Goal: Task Accomplishment & Management: Use online tool/utility

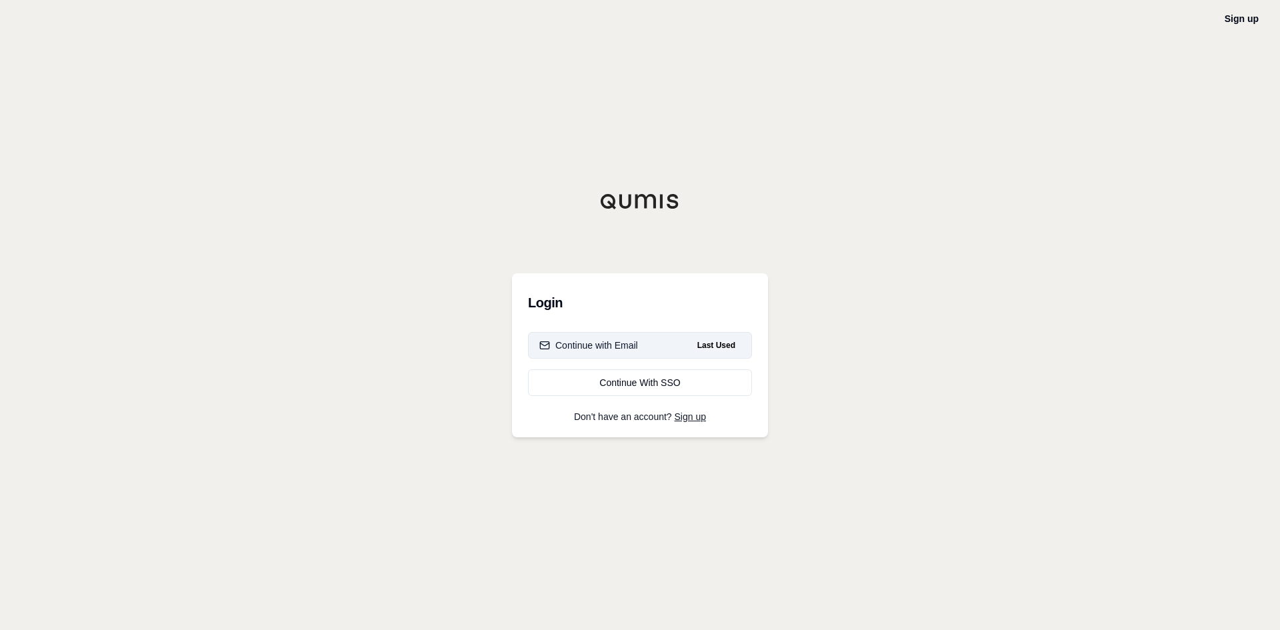
click at [655, 355] on button "Continue with Email Last Used" at bounding box center [640, 345] width 224 height 27
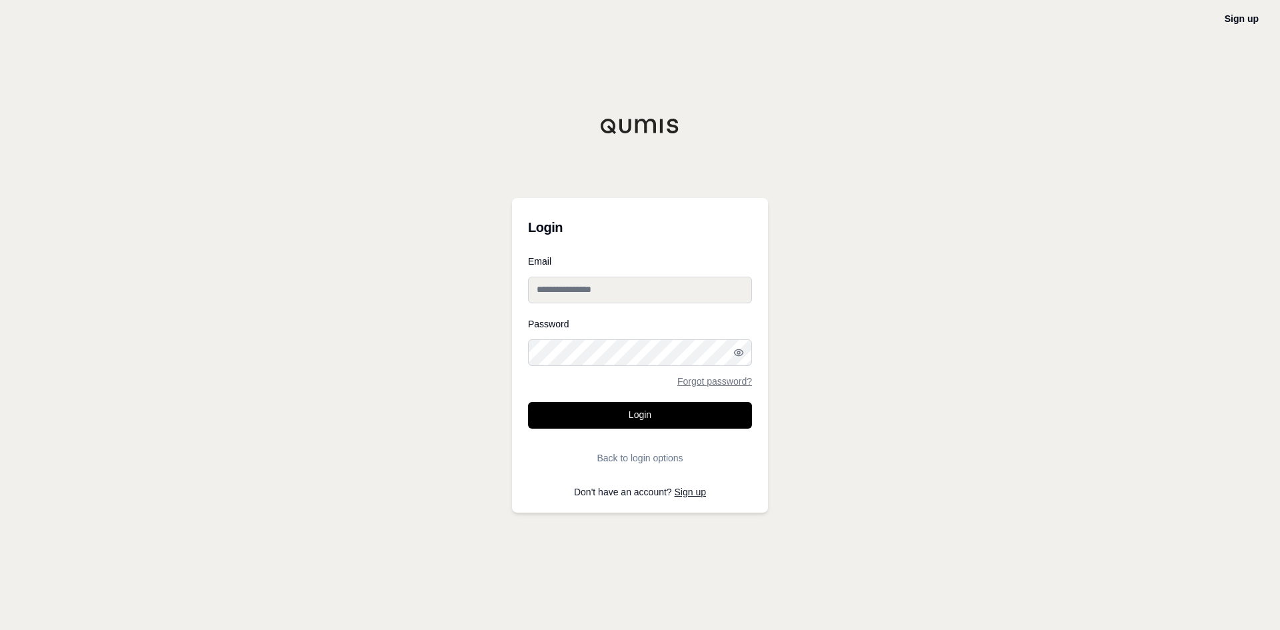
type input "**********"
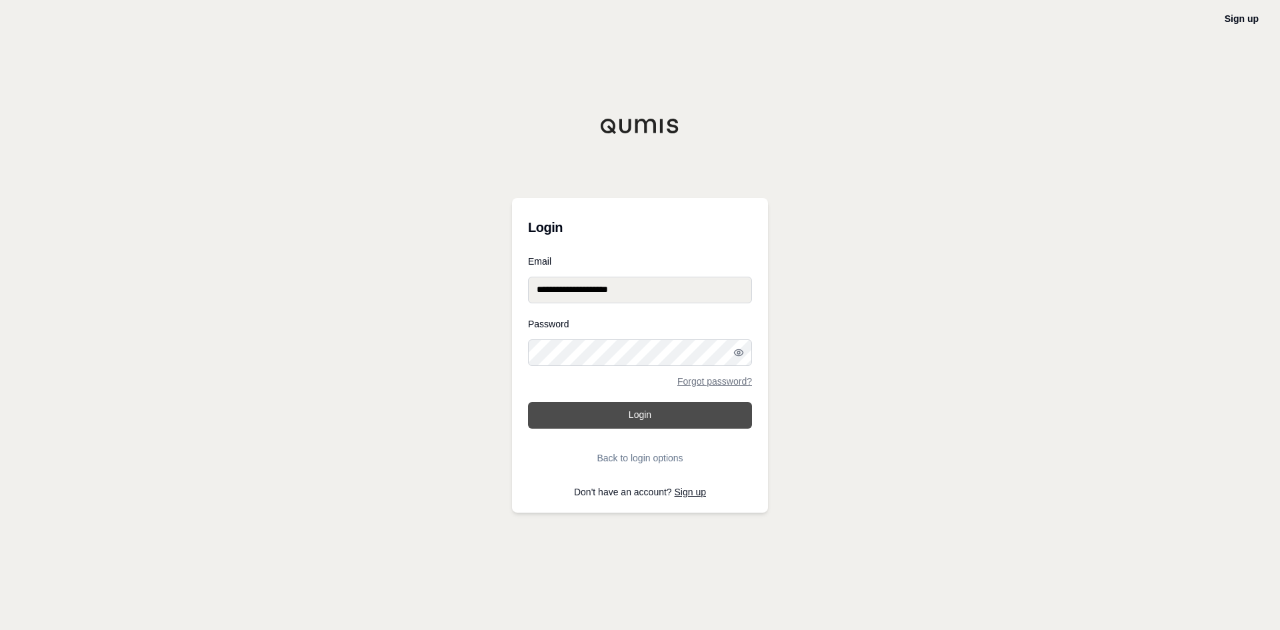
click at [648, 413] on button "Login" at bounding box center [640, 415] width 224 height 27
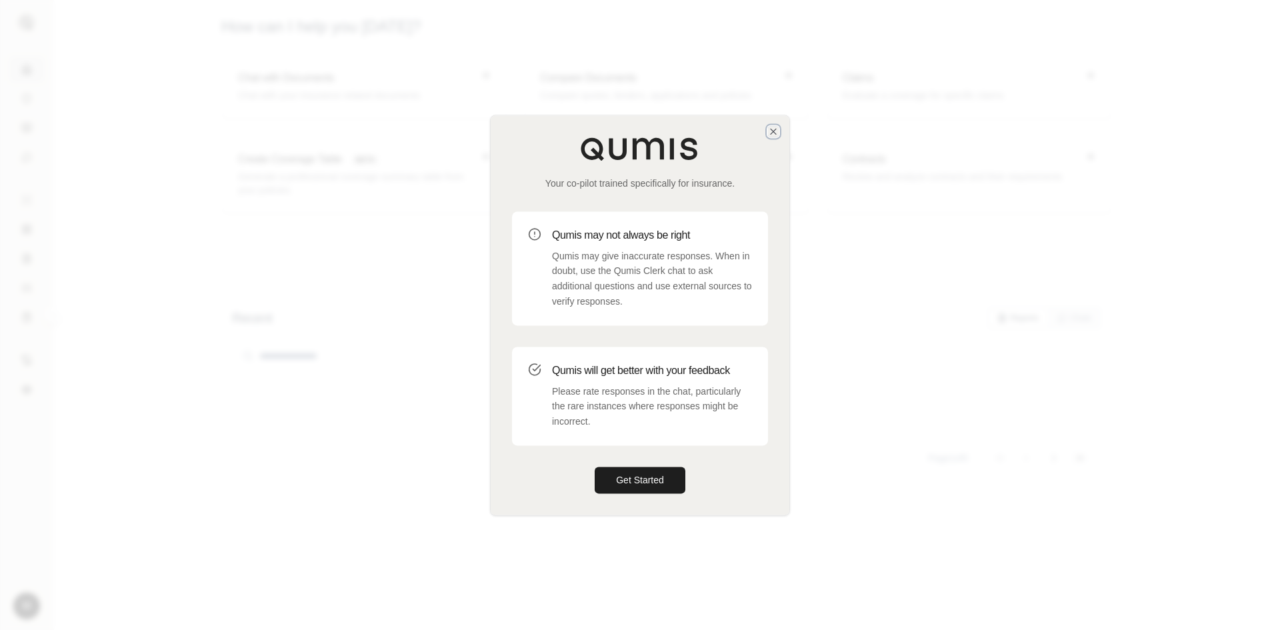
drag, startPoint x: 775, startPoint y: 131, endPoint x: 757, endPoint y: 297, distance: 167.0
click at [775, 131] on icon "button" at bounding box center [773, 131] width 11 height 11
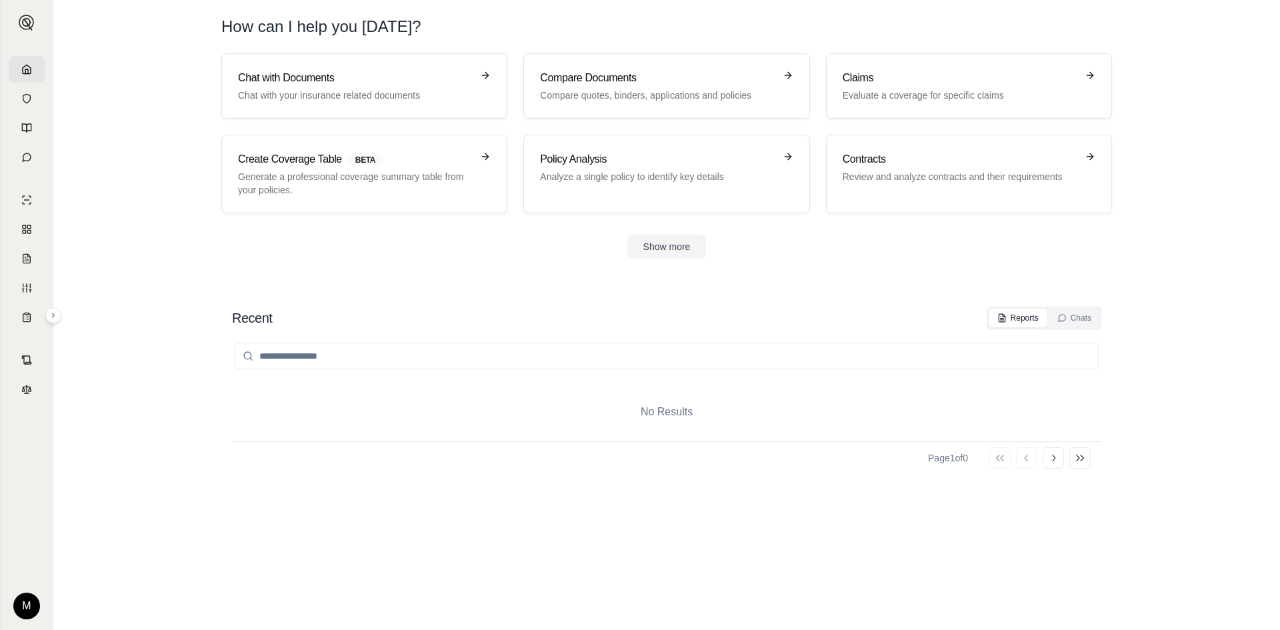
click at [1179, 337] on section "Recent Reports Chats No Results Page 1 of 0 Go to first page Go to previous pag…" at bounding box center [667, 455] width 1216 height 350
click at [563, 558] on div "No Results Page 1 of 0 Go to first page Go to previous page Go to next page Go …" at bounding box center [666, 466] width 869 height 274
click at [1189, 421] on section "Recent Reports Chats No Results Page 1 of 0 Go to first page Go to previous pag…" at bounding box center [667, 455] width 1216 height 350
drag, startPoint x: 698, startPoint y: 419, endPoint x: 636, endPoint y: 416, distance: 62.1
click at [636, 416] on div "No Results" at bounding box center [666, 412] width 869 height 59
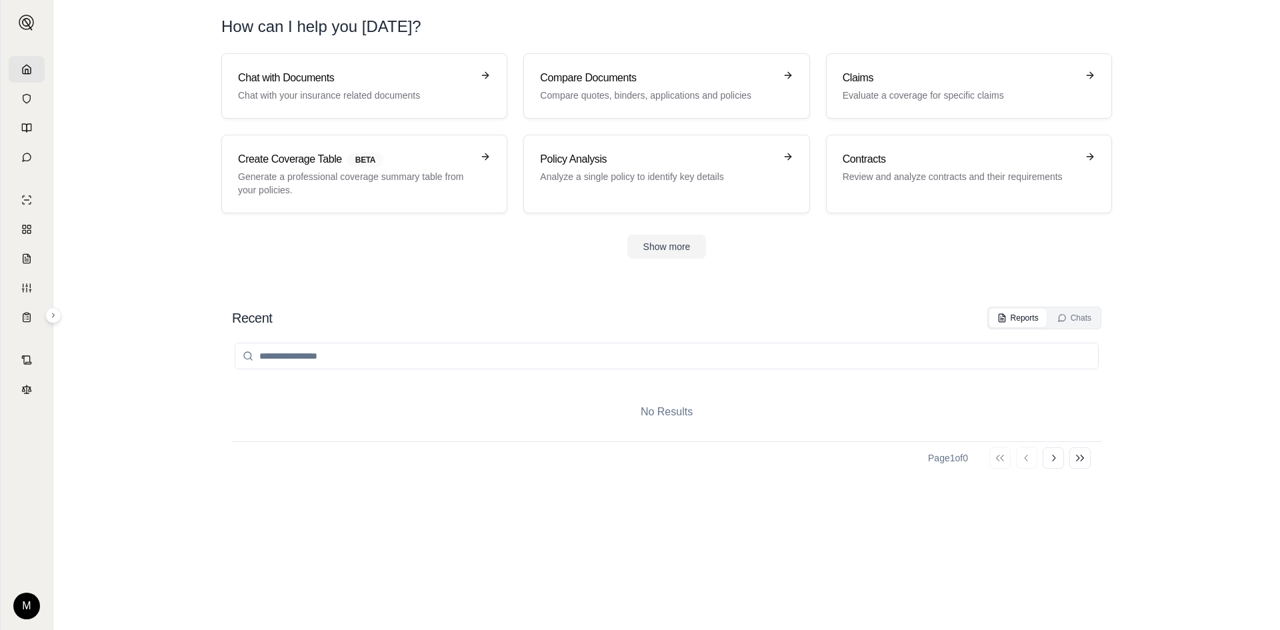
click at [726, 482] on div "No Results Page 1 of 0 Go to first page Go to previous page Go to next page Go …" at bounding box center [666, 466] width 869 height 274
click at [437, 507] on div "No Results Page 1 of 0 Go to first page Go to previous page Go to next page Go …" at bounding box center [666, 466] width 869 height 274
